Goal: Transaction & Acquisition: Purchase product/service

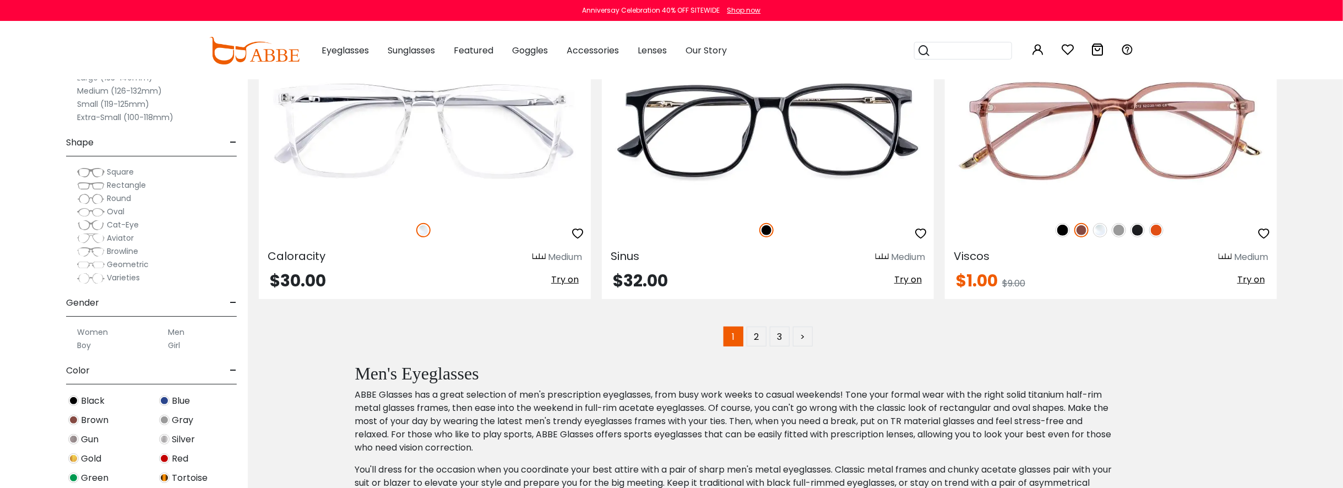
scroll to position [6718, 0]
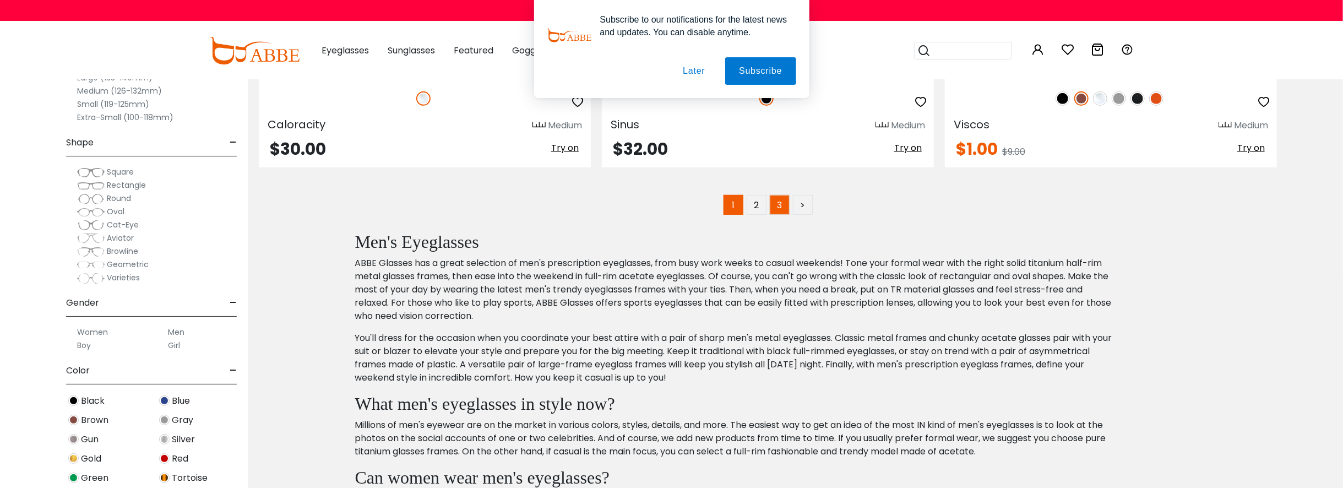
click at [786, 207] on link "3" at bounding box center [780, 205] width 20 height 20
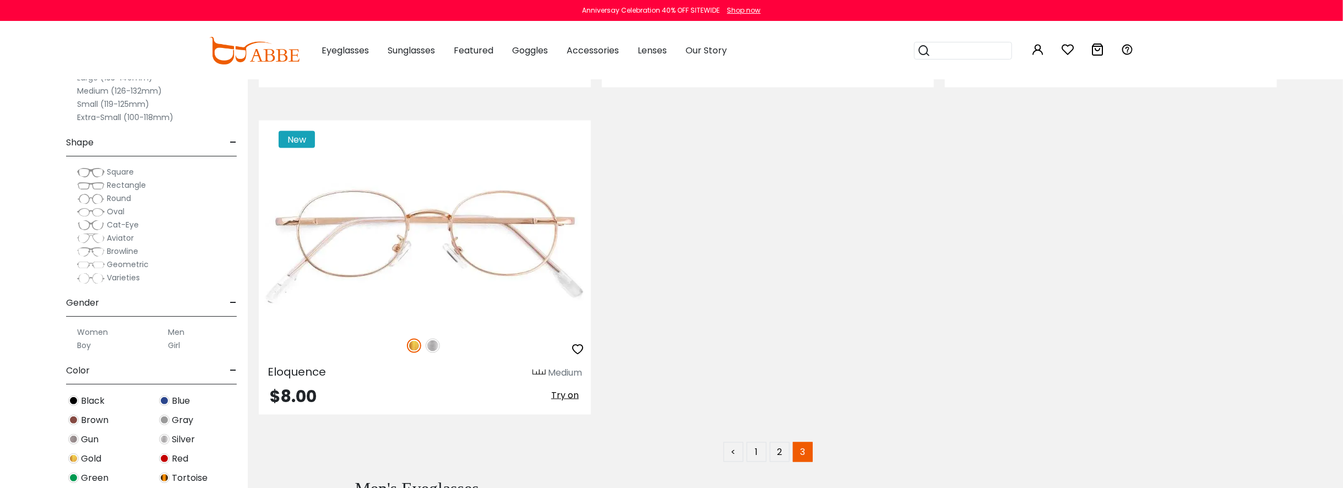
scroll to position [1322, 0]
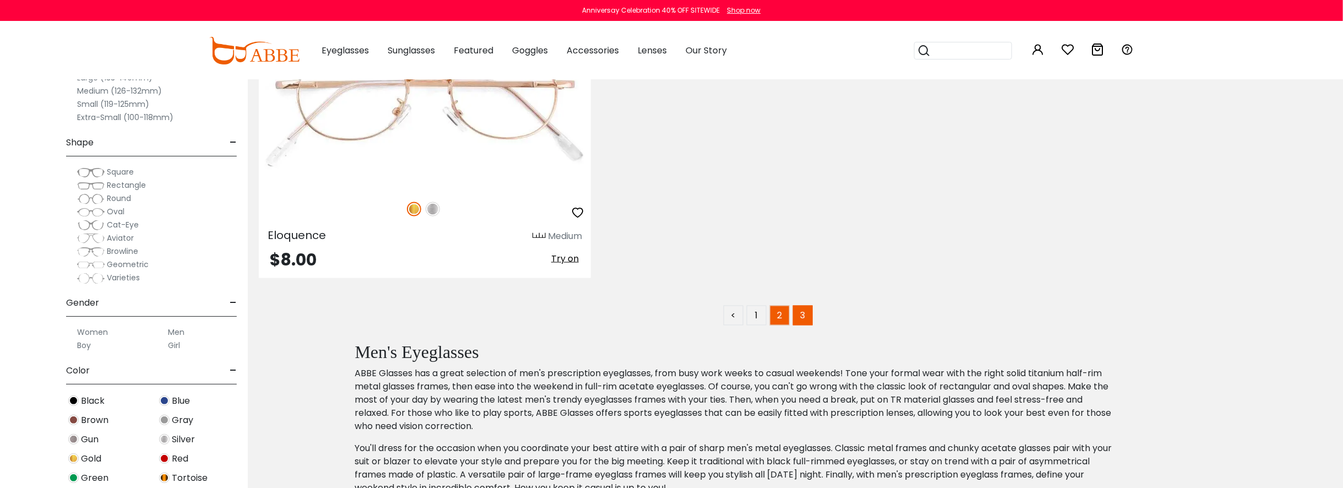
click at [780, 310] on link "2" at bounding box center [780, 316] width 20 height 20
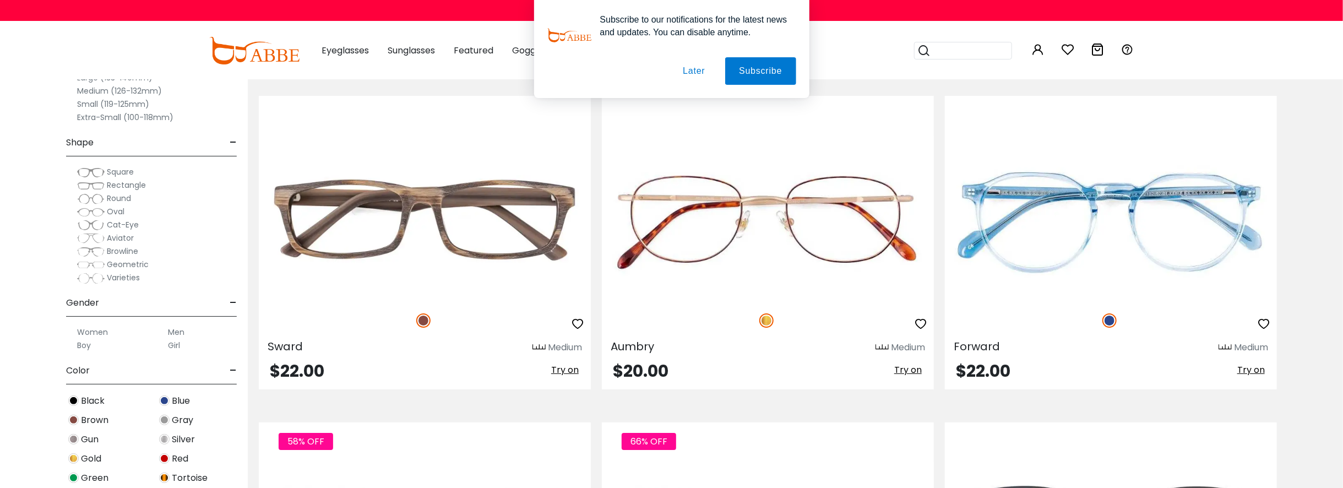
scroll to position [6333, 0]
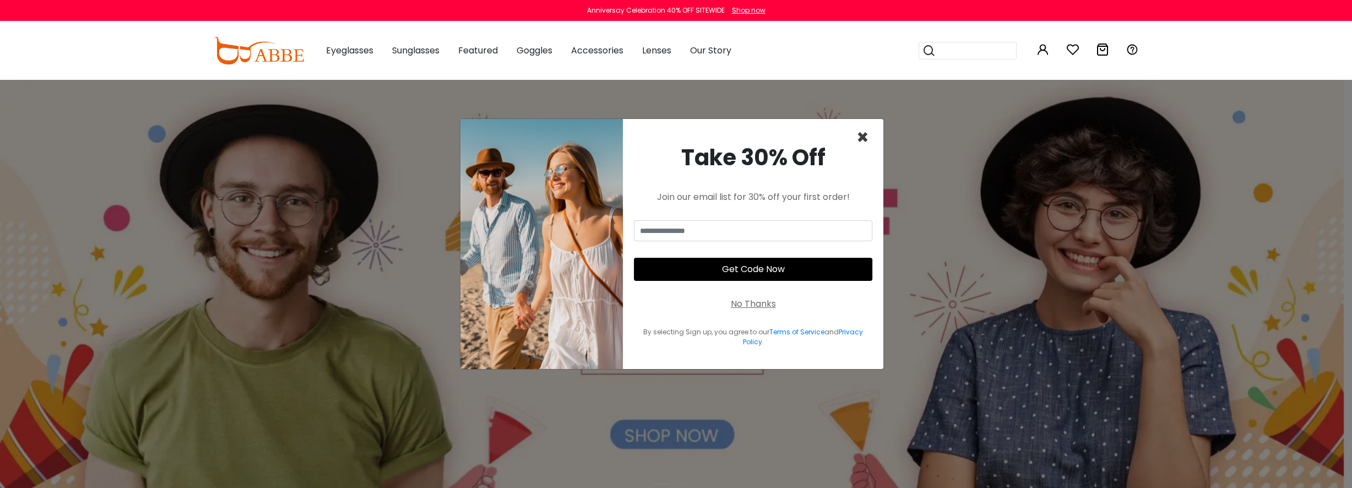
click at [863, 138] on span "×" at bounding box center [862, 137] width 13 height 28
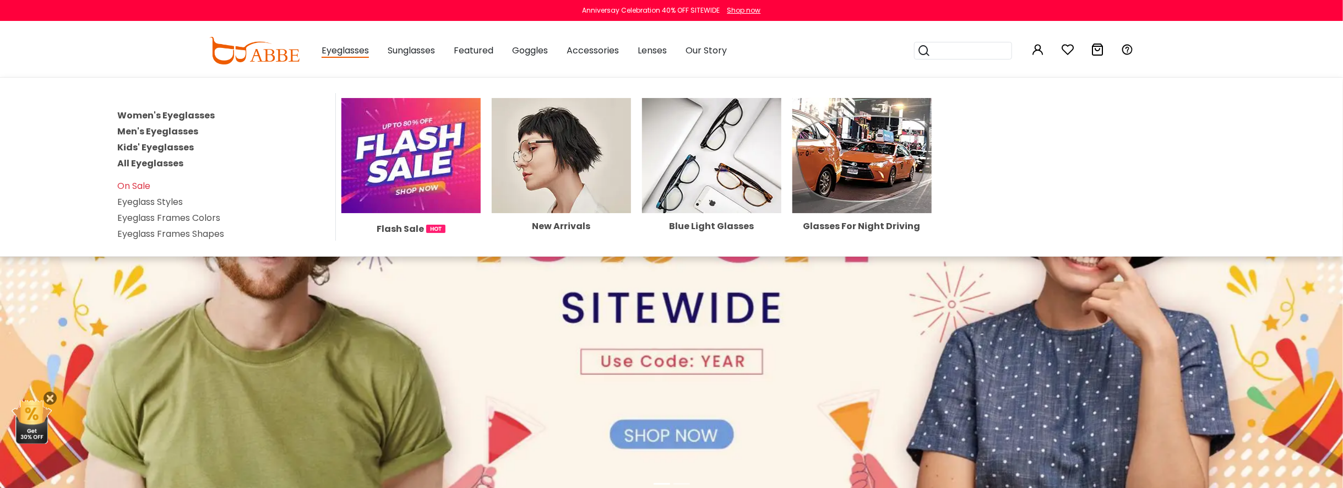
click at [360, 53] on span "Eyeglasses" at bounding box center [345, 51] width 47 height 14
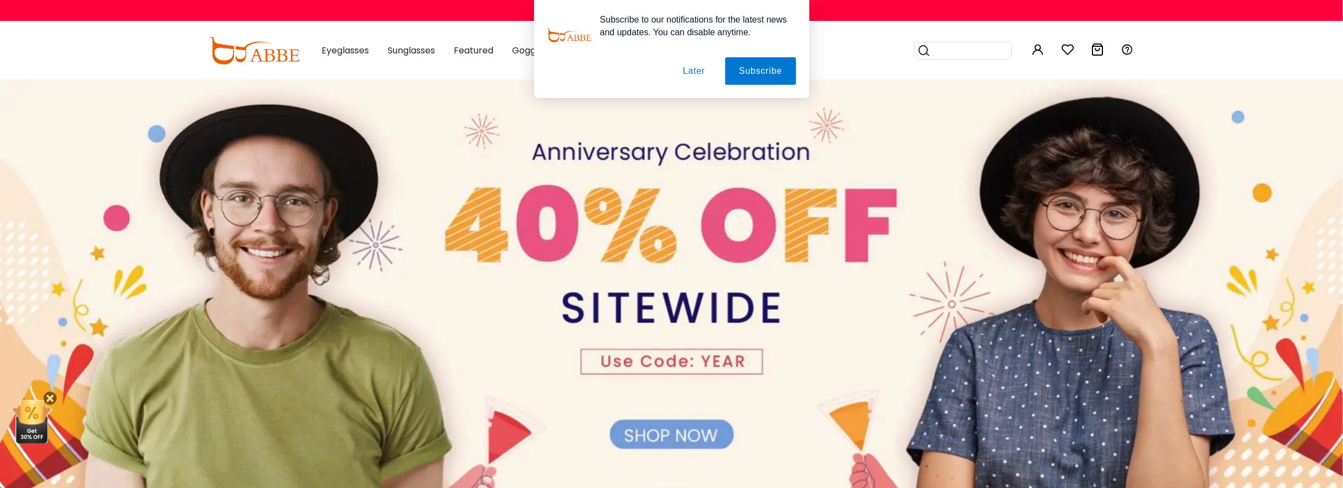
click at [360, 53] on div "Subscribe to our notifications for the latest news and updates. You can disable…" at bounding box center [671, 49] width 1343 height 98
click at [703, 69] on button "Later" at bounding box center [694, 71] width 50 height 28
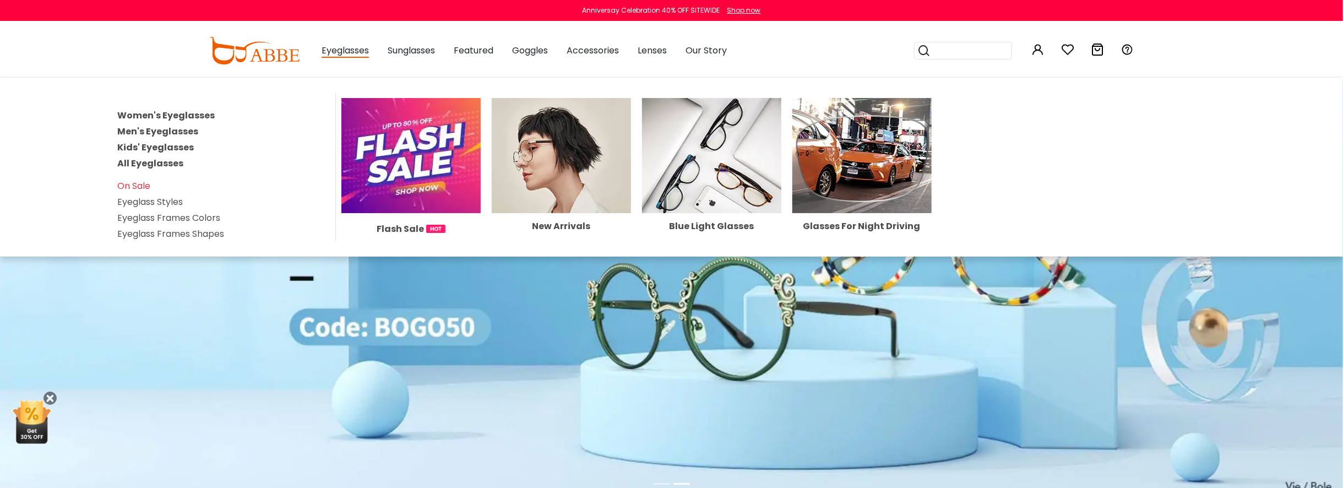
click at [179, 132] on link "Men's Eyeglasses" at bounding box center [157, 131] width 81 height 13
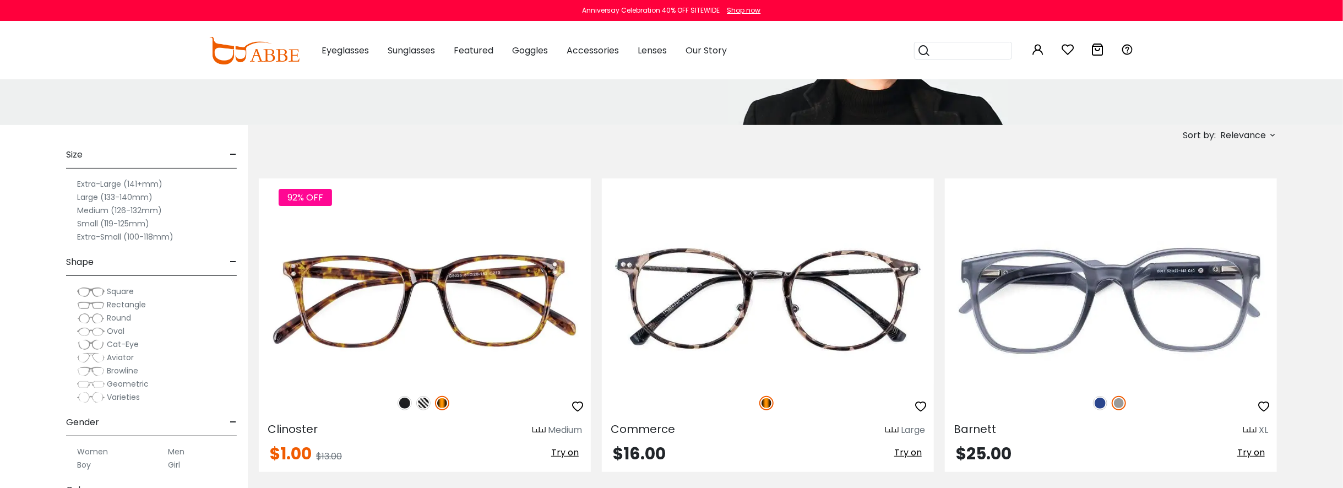
scroll to position [165, 0]
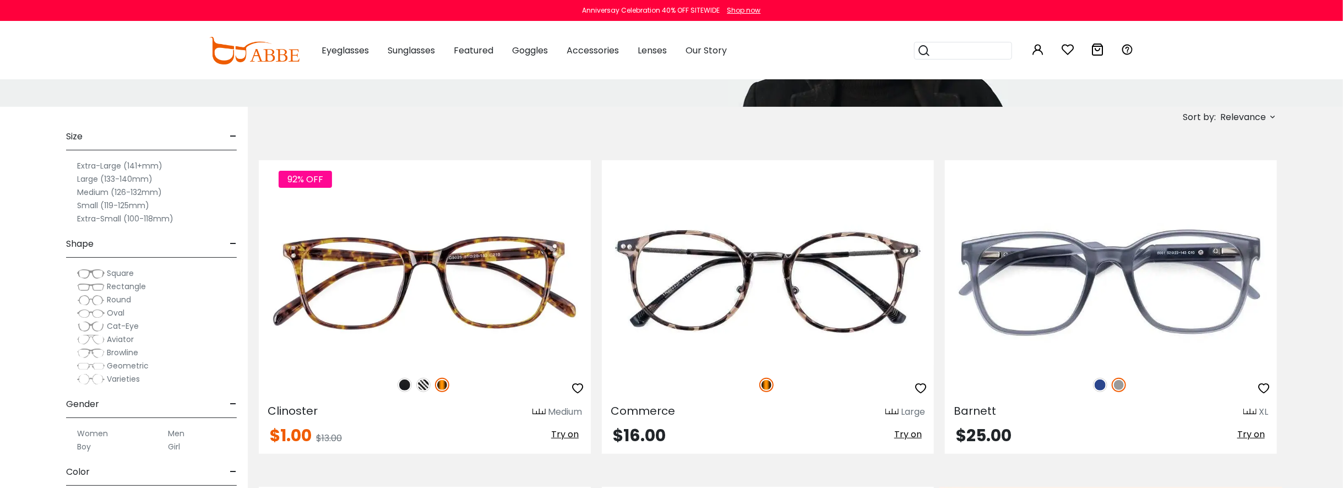
click at [137, 287] on span "Rectangle" at bounding box center [126, 286] width 39 height 11
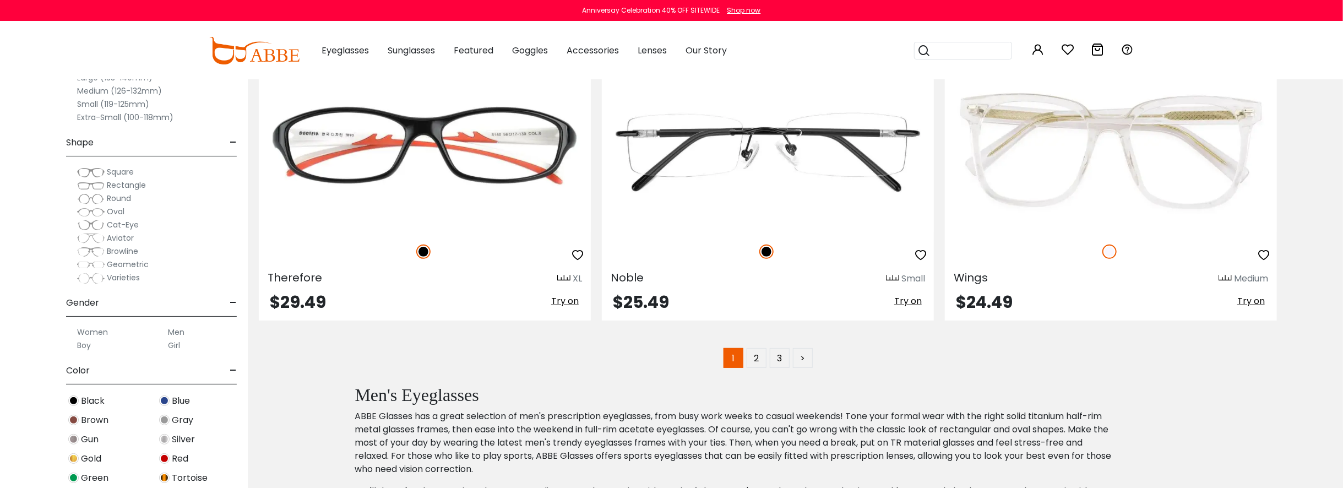
scroll to position [6718, 0]
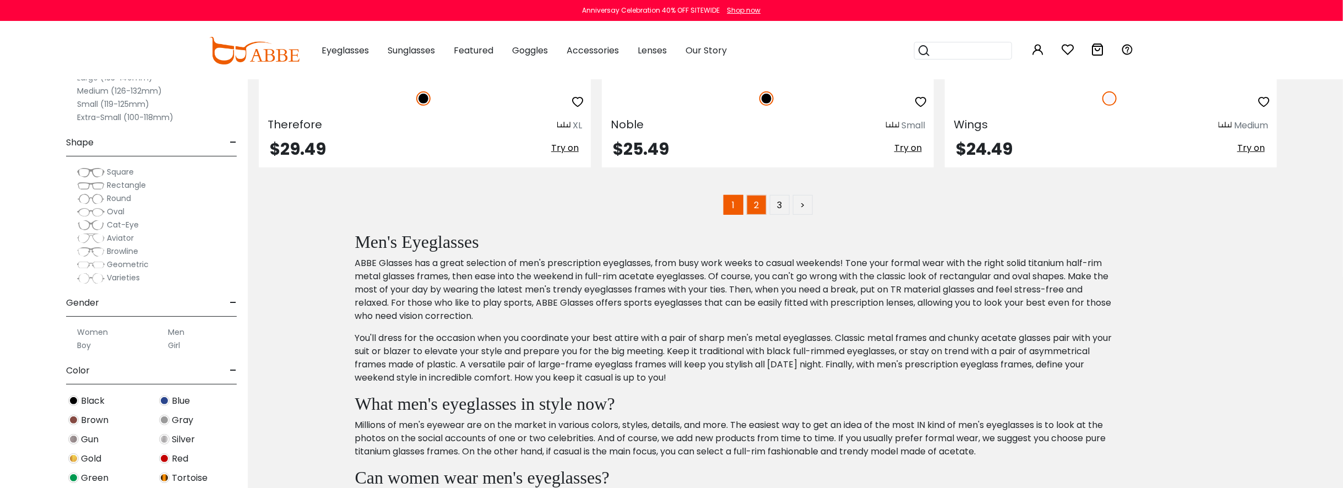
click at [752, 212] on link "2" at bounding box center [757, 205] width 20 height 20
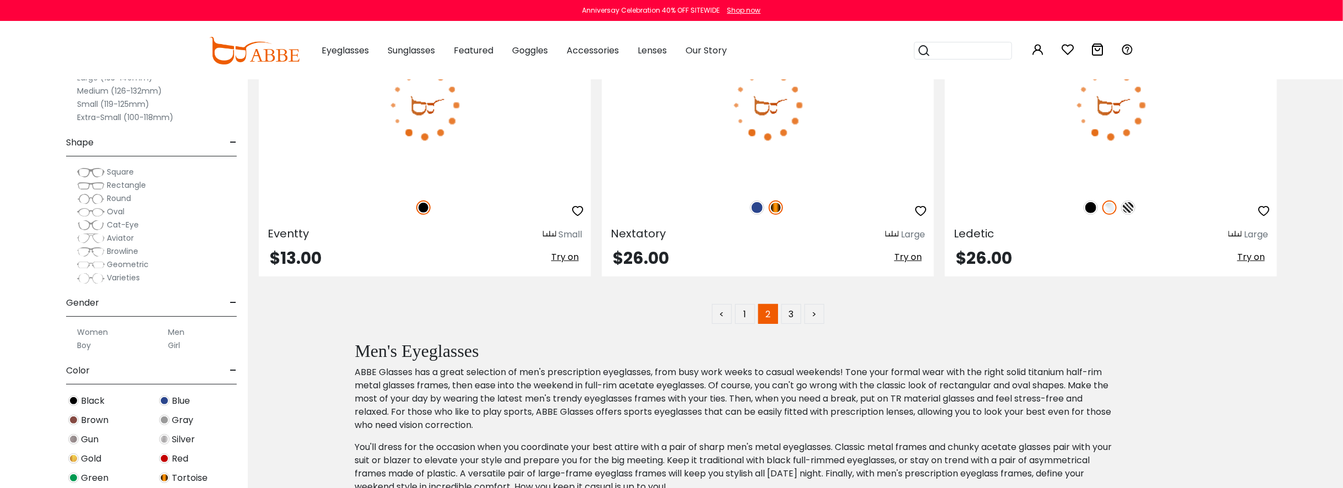
scroll to position [6553, 0]
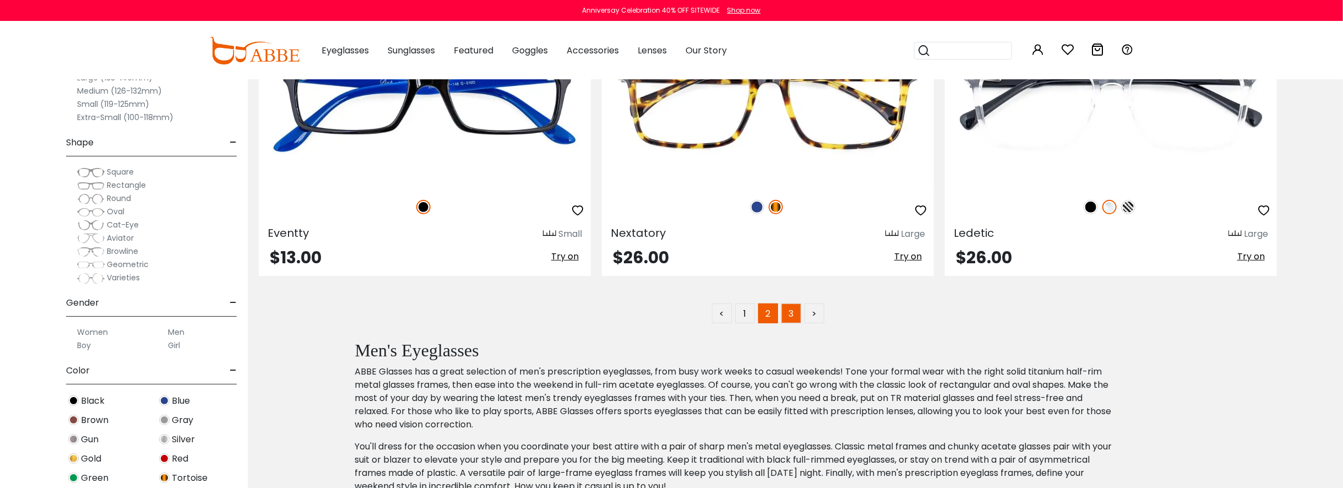
click at [792, 322] on link "3" at bounding box center [791, 313] width 20 height 20
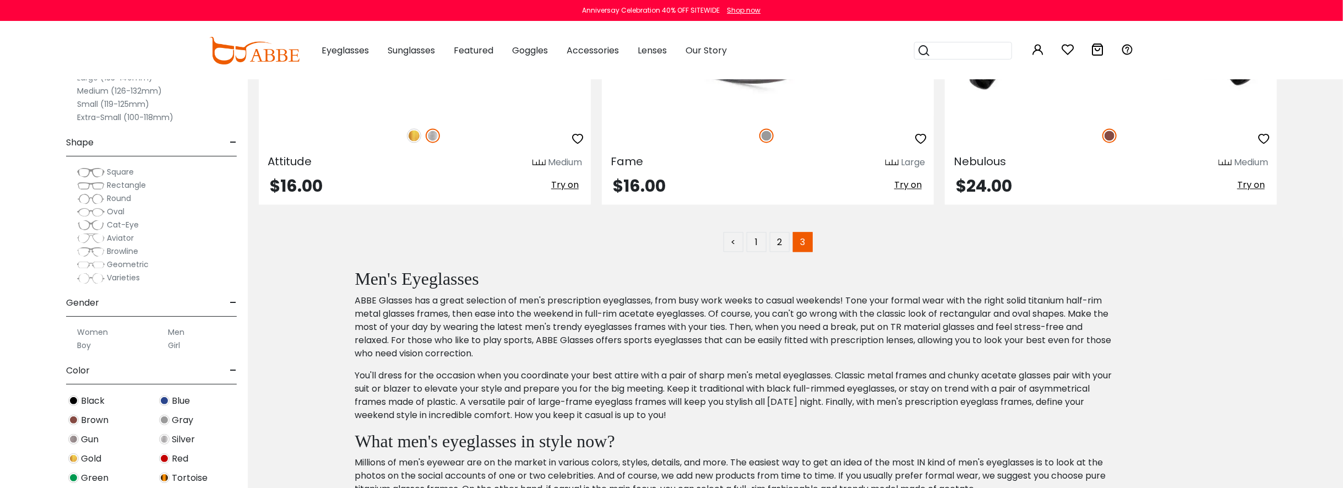
scroll to position [1762, 0]
